Goal: Task Accomplishment & Management: Use online tool/utility

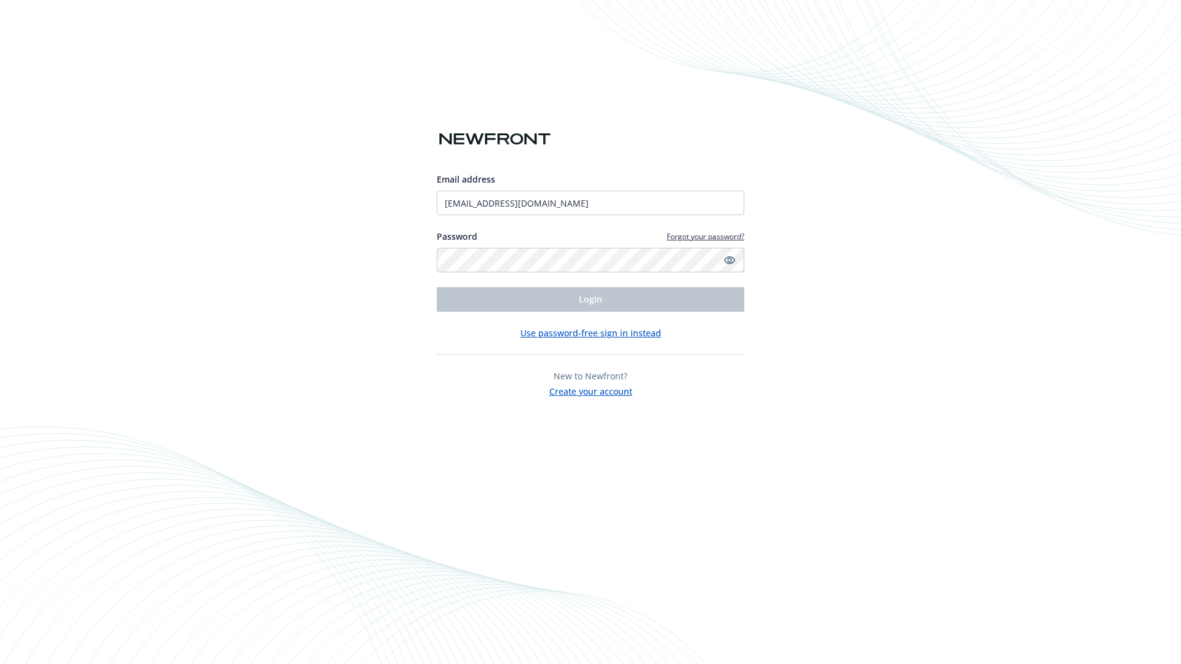
type input "[EMAIL_ADDRESS][DOMAIN_NAME]"
click at [591, 300] on span "Login" at bounding box center [590, 299] width 23 height 12
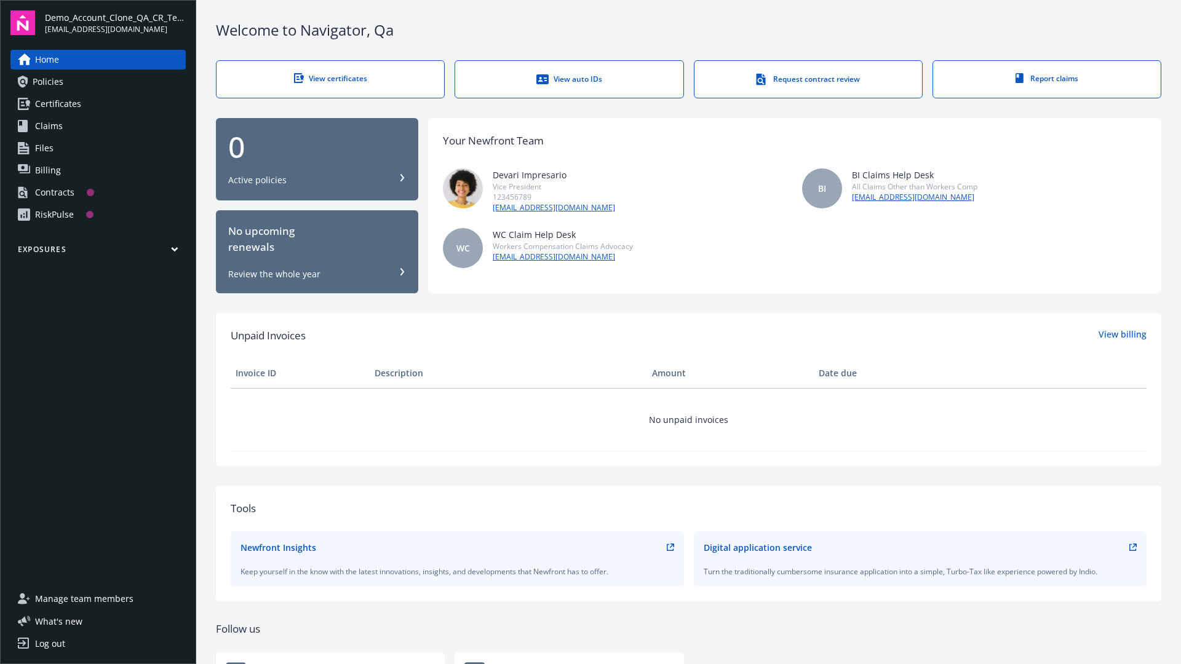
click at [115, 23] on span "Demo_Account_Clone_QA_CR_Tests_Prospect" at bounding box center [115, 17] width 141 height 13
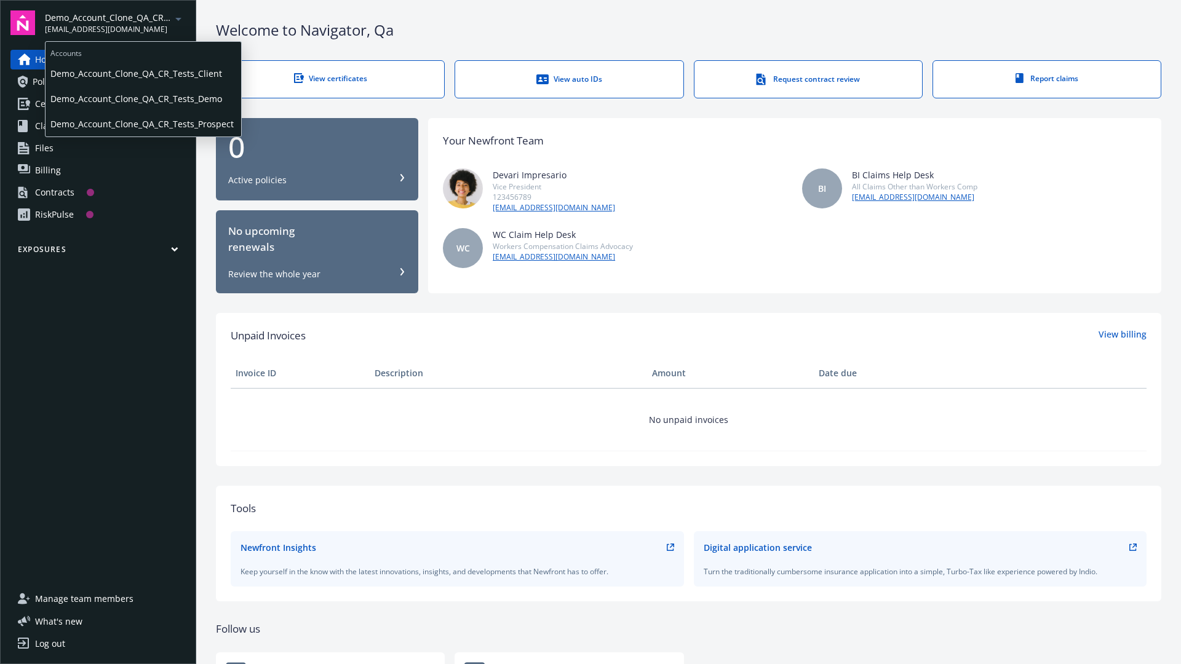
click at [142, 73] on span "Demo_Account_Clone_QA_CR_Tests_Client" at bounding box center [143, 73] width 186 height 25
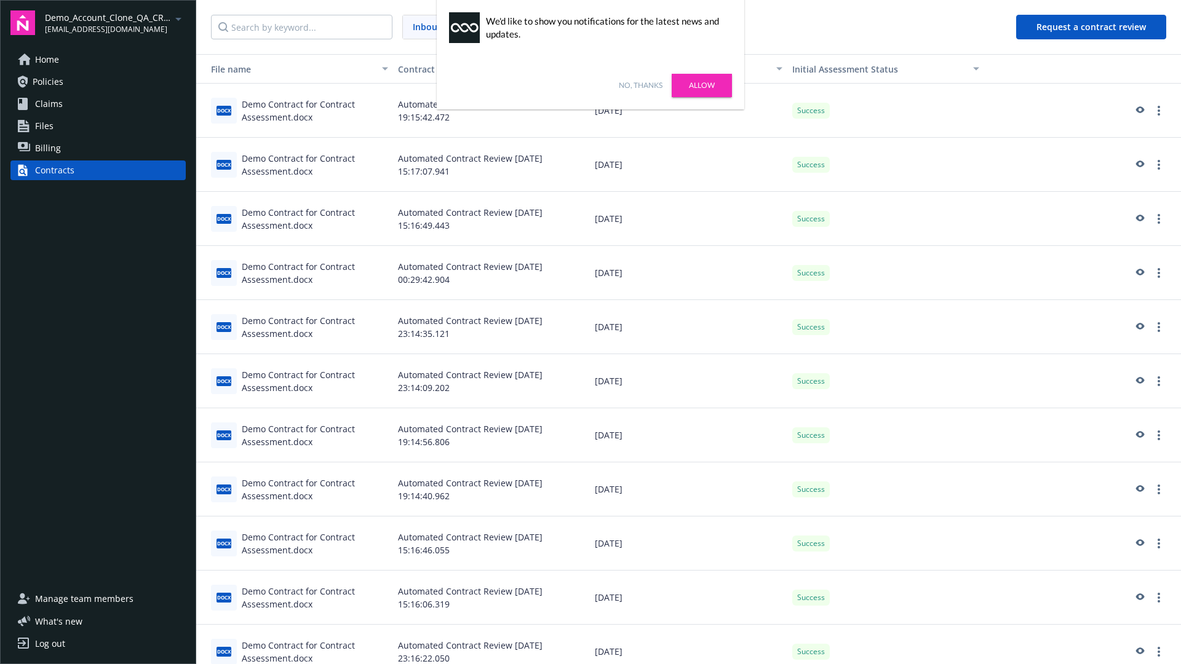
click at [640, 86] on link "No, thanks" at bounding box center [641, 85] width 44 height 11
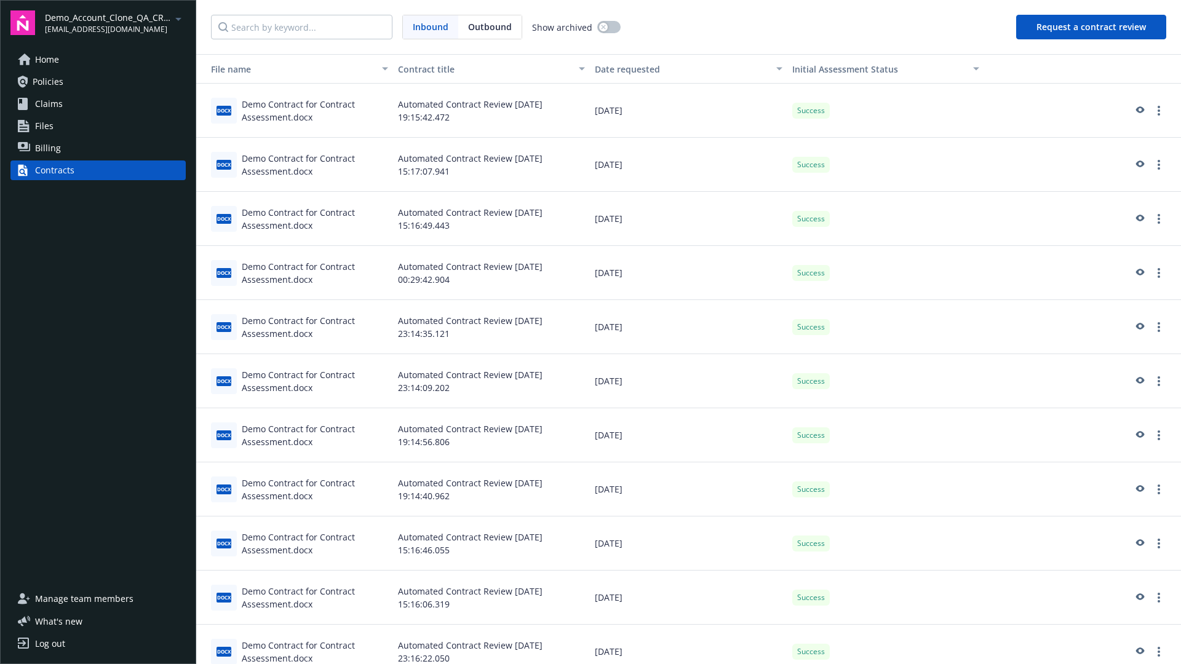
click at [1092, 27] on button "Request a contract review" at bounding box center [1091, 27] width 150 height 25
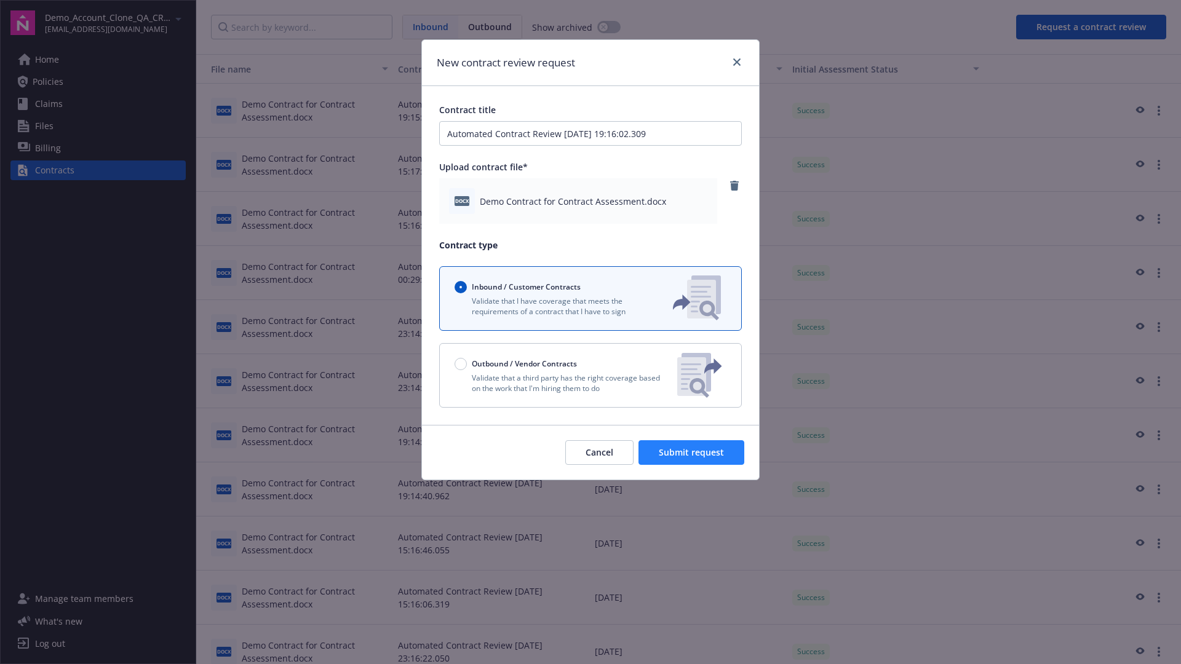
type input "Automated Contract Review 08-13-2025 19:16:02.309"
click at [692, 453] on span "Submit request" at bounding box center [691, 453] width 65 height 12
